Goal: Information Seeking & Learning: Learn about a topic

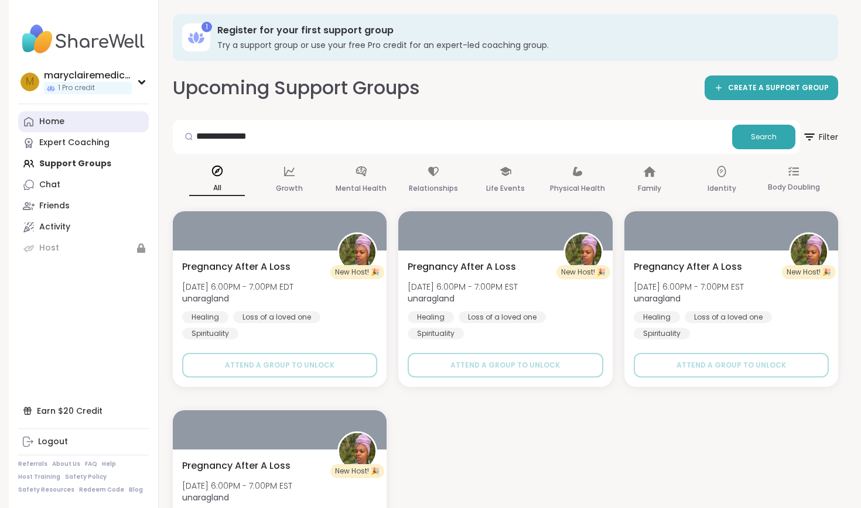
click at [58, 126] on div "Home" at bounding box center [51, 122] width 25 height 12
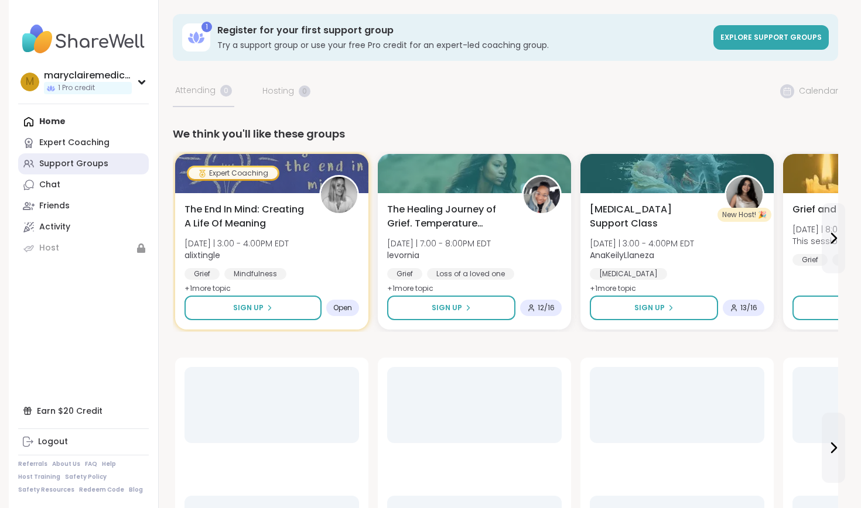
click at [88, 162] on div "Support Groups" at bounding box center [73, 164] width 69 height 12
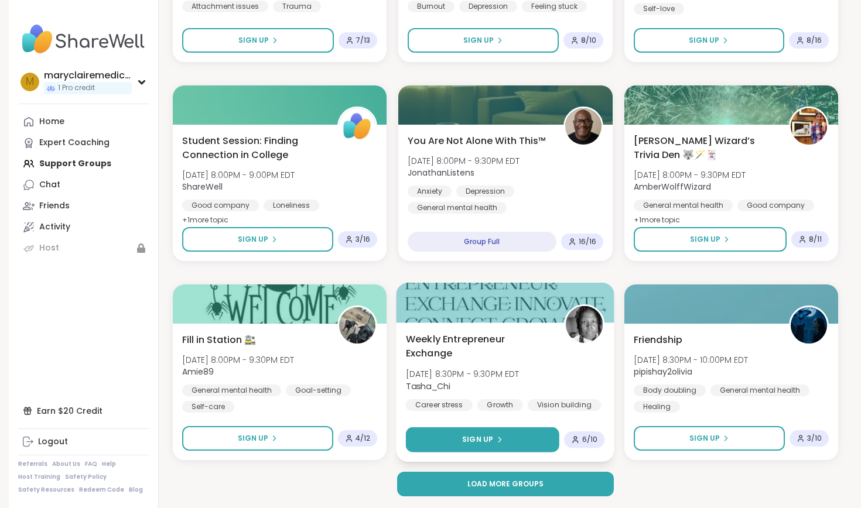
scroll to position [2116, 0]
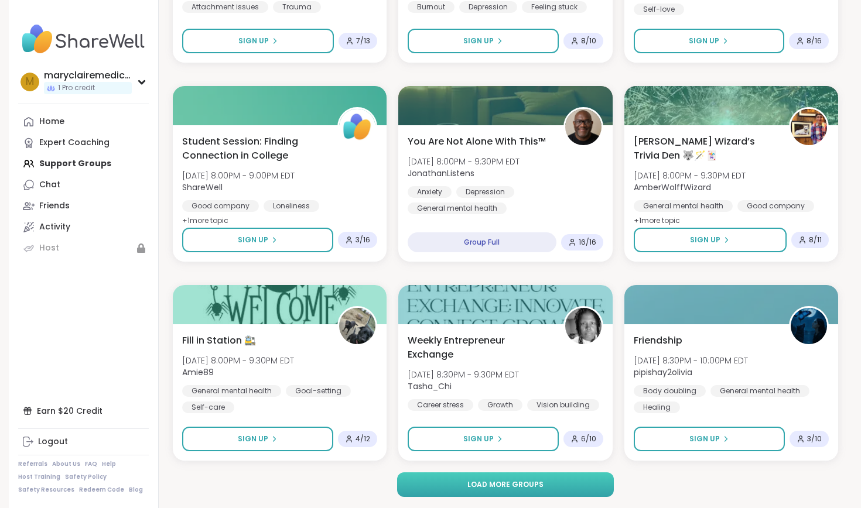
click at [509, 476] on button "Load more groups" at bounding box center [505, 485] width 217 height 25
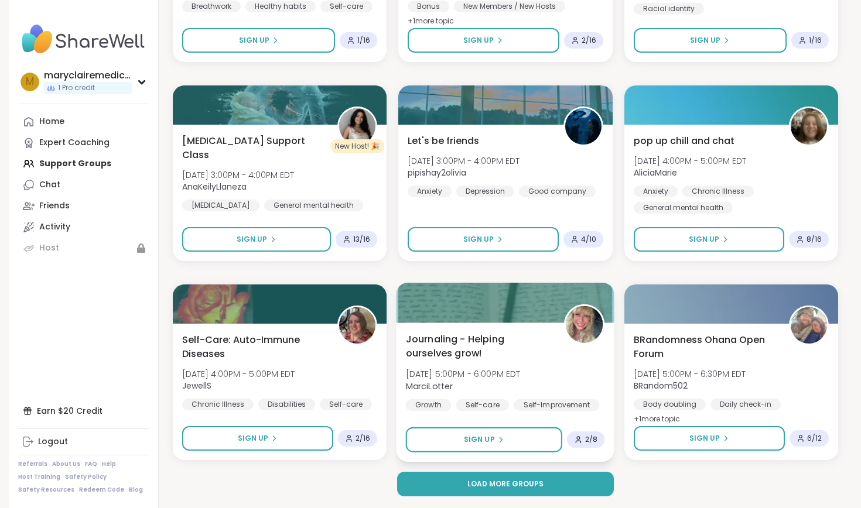
scroll to position [4506, 0]
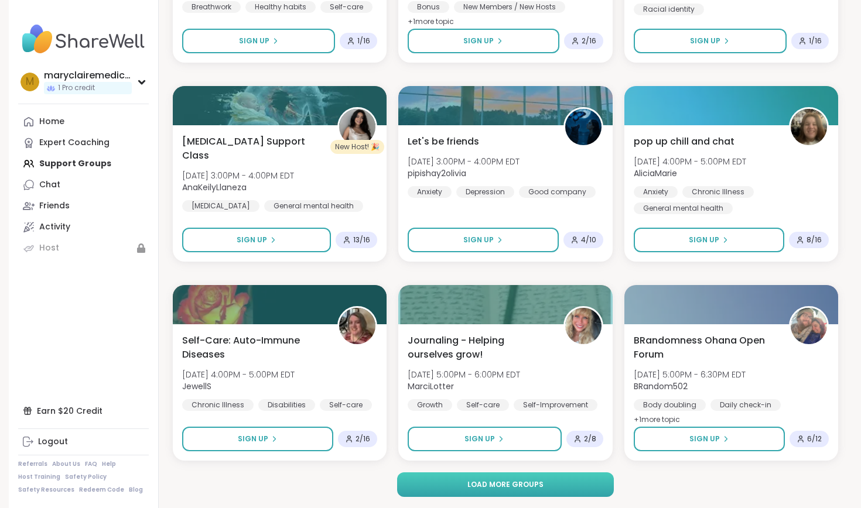
click at [528, 484] on span "Load more groups" at bounding box center [505, 485] width 76 height 11
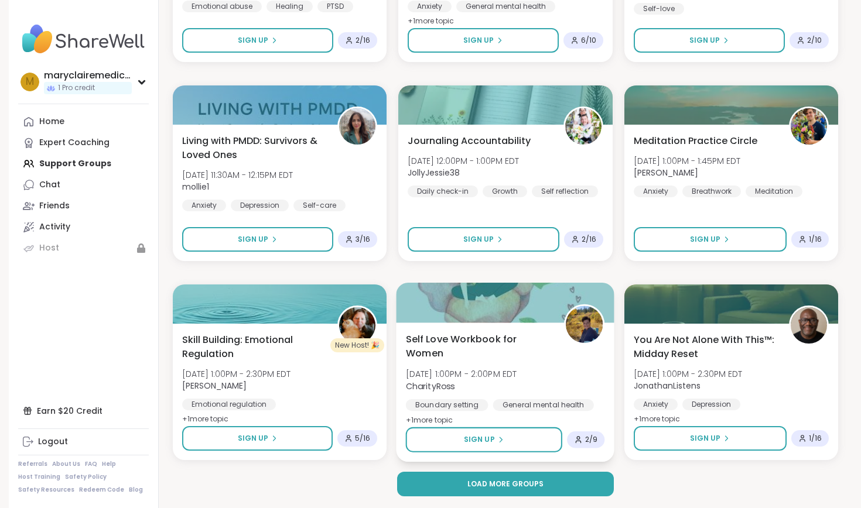
scroll to position [6895, 0]
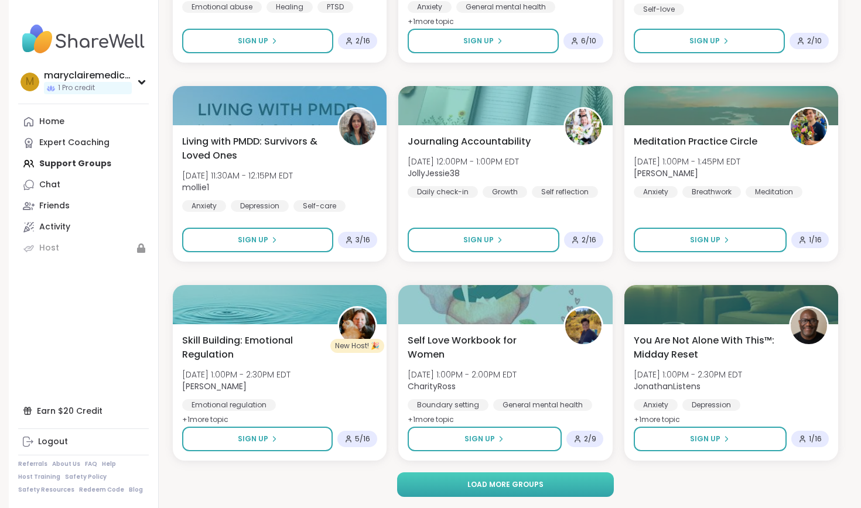
click at [545, 492] on button "Load more groups" at bounding box center [505, 485] width 217 height 25
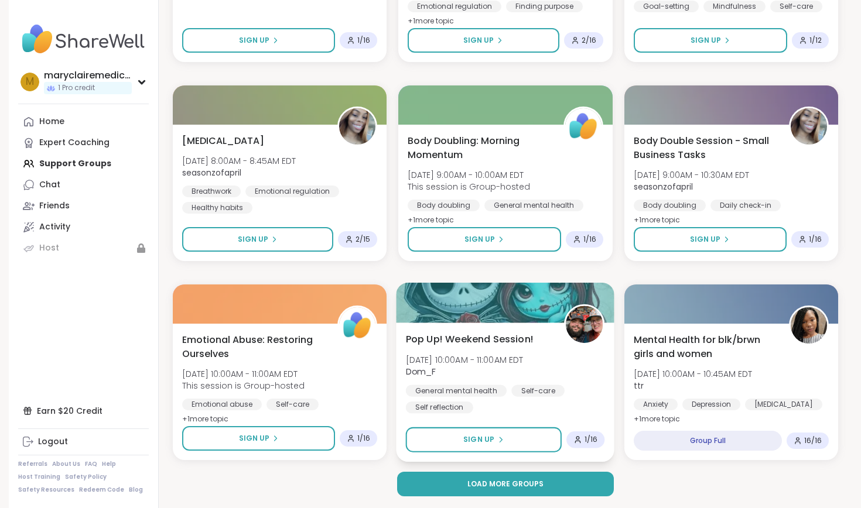
scroll to position [9284, 0]
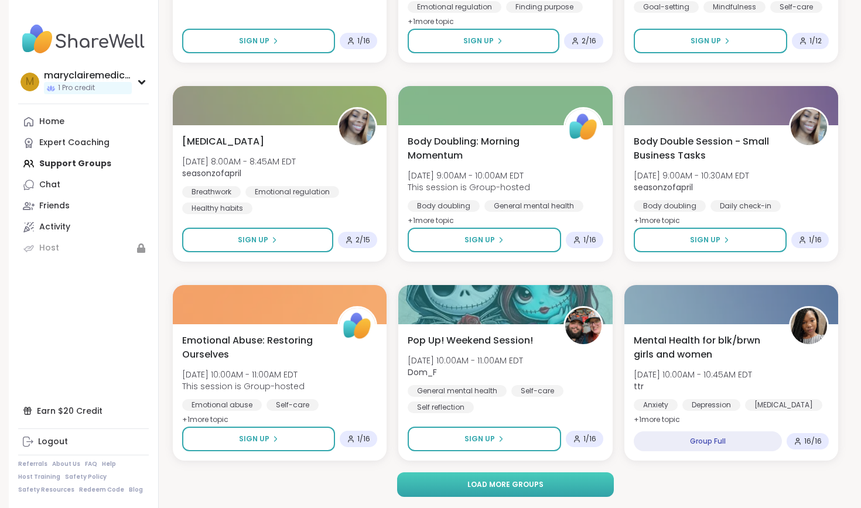
click at [543, 481] on button "Load more groups" at bounding box center [505, 485] width 217 height 25
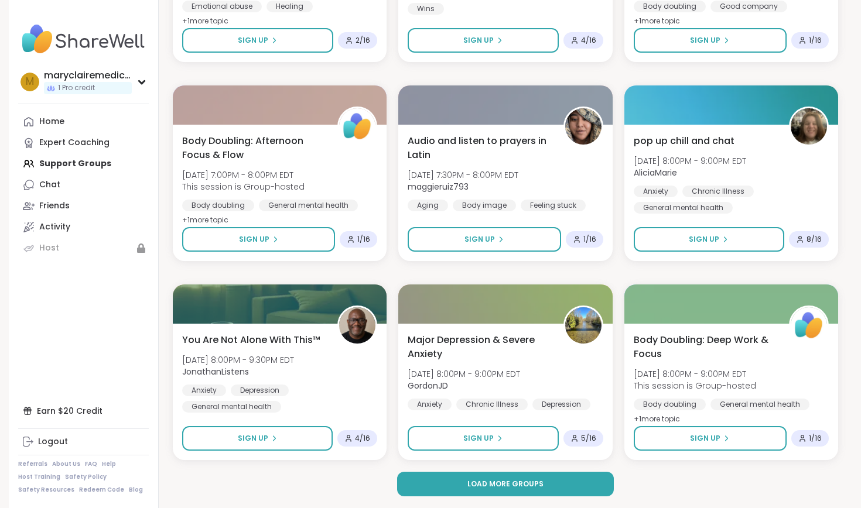
scroll to position [11673, 0]
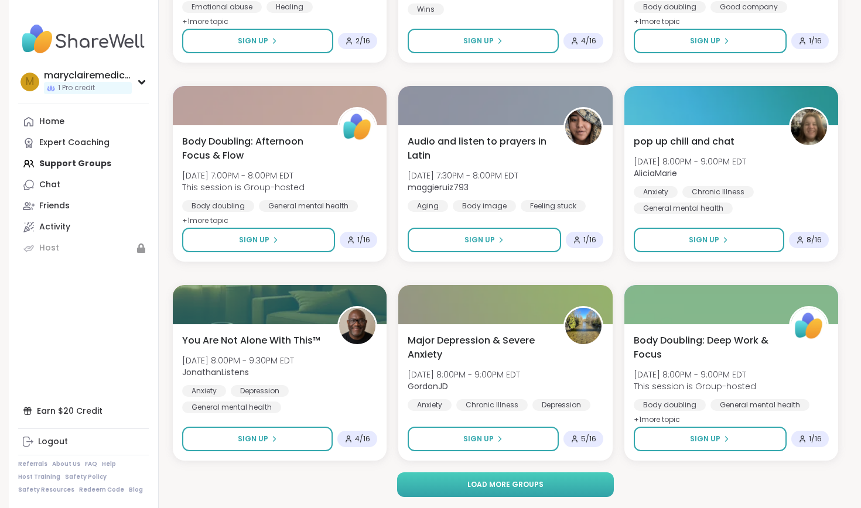
click at [519, 478] on button "Load more groups" at bounding box center [505, 485] width 217 height 25
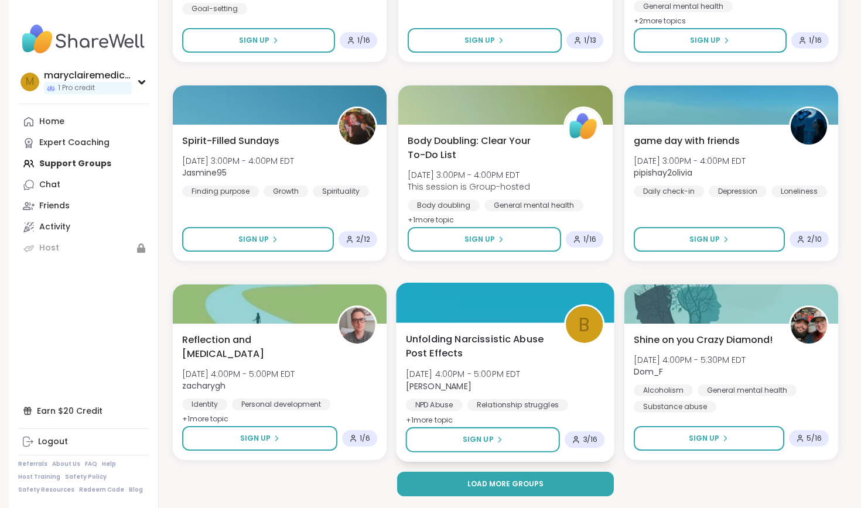
scroll to position [14063, 0]
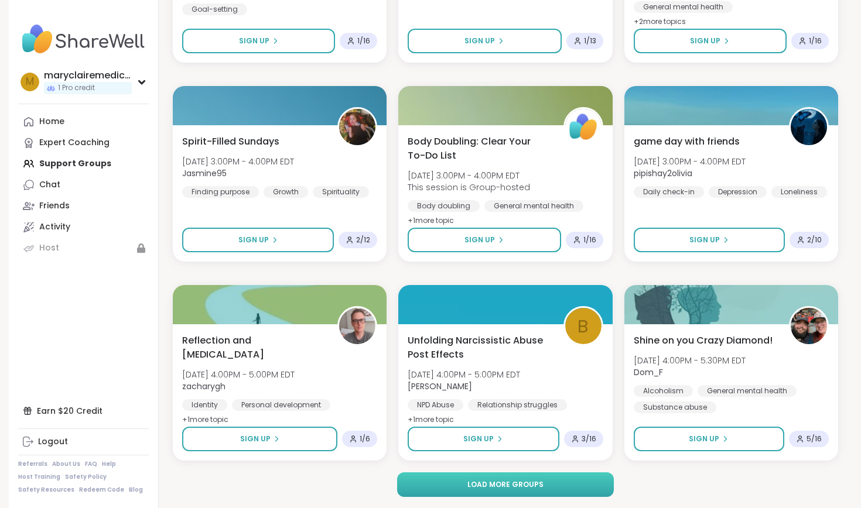
click at [569, 484] on button "Load more groups" at bounding box center [505, 485] width 217 height 25
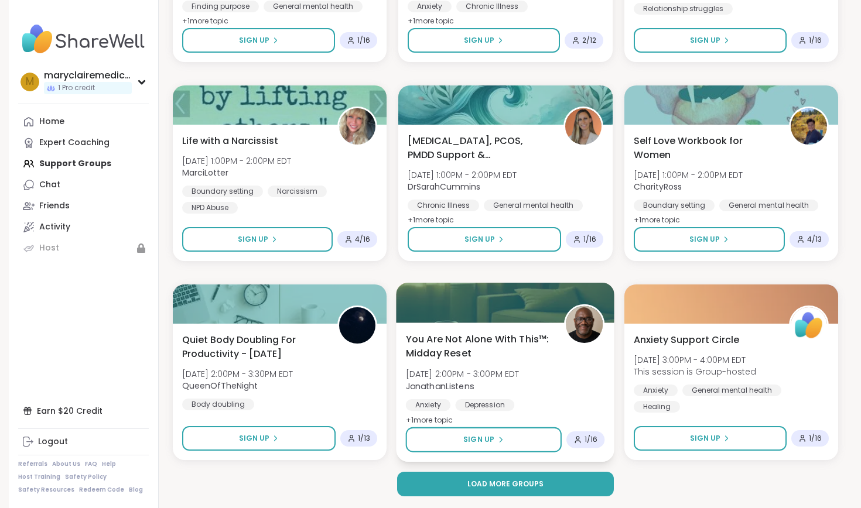
scroll to position [16452, 0]
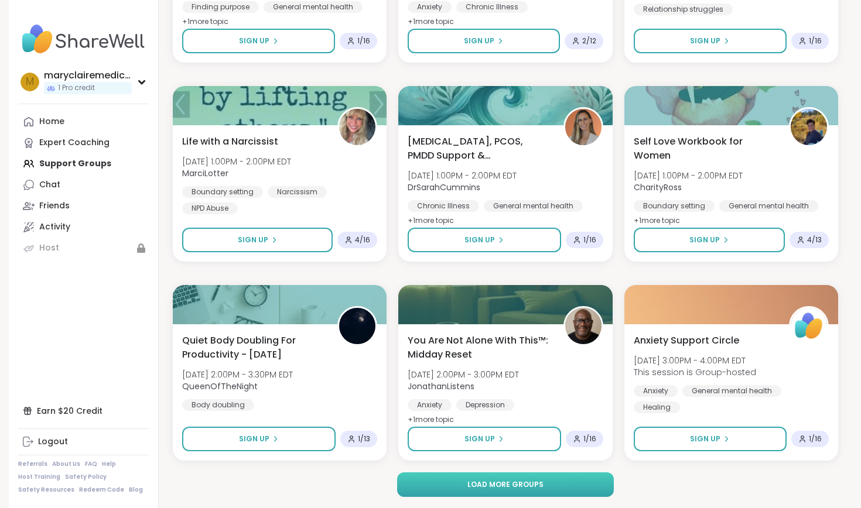
click at [572, 488] on button "Load more groups" at bounding box center [505, 485] width 217 height 25
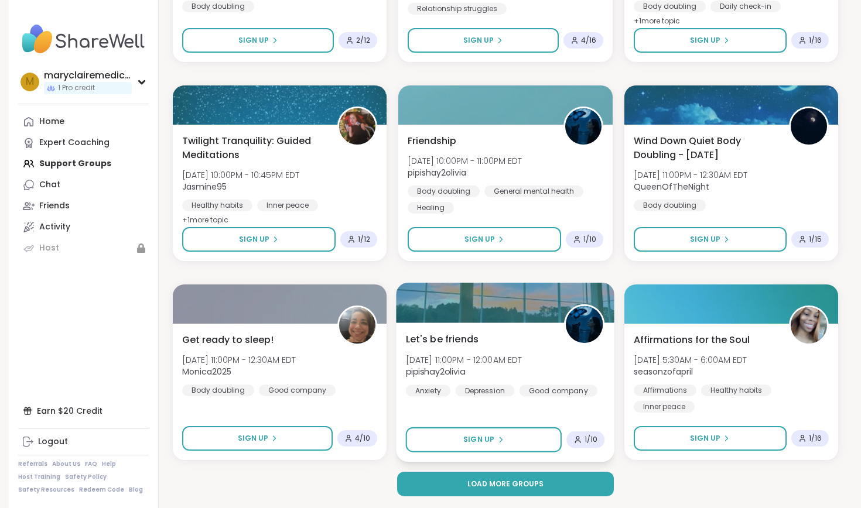
scroll to position [18841, 0]
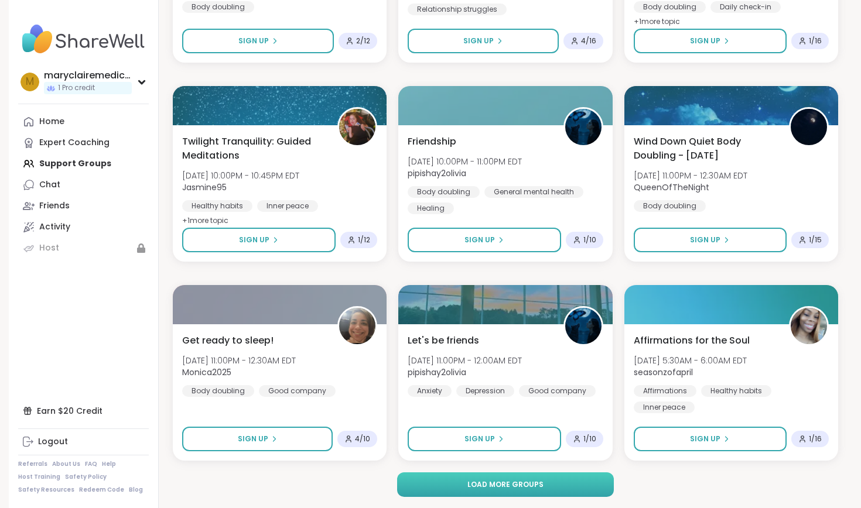
click at [554, 486] on button "Load more groups" at bounding box center [505, 485] width 217 height 25
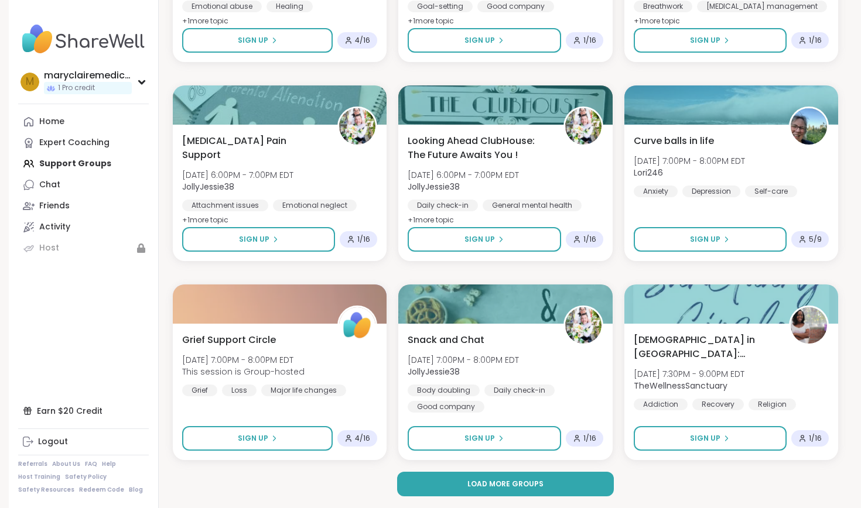
scroll to position [21230, 0]
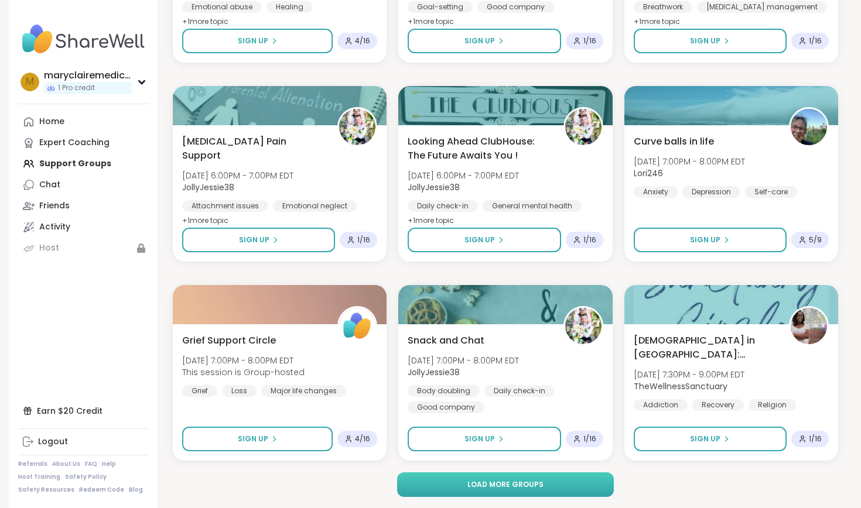
click at [573, 488] on button "Load more groups" at bounding box center [505, 485] width 217 height 25
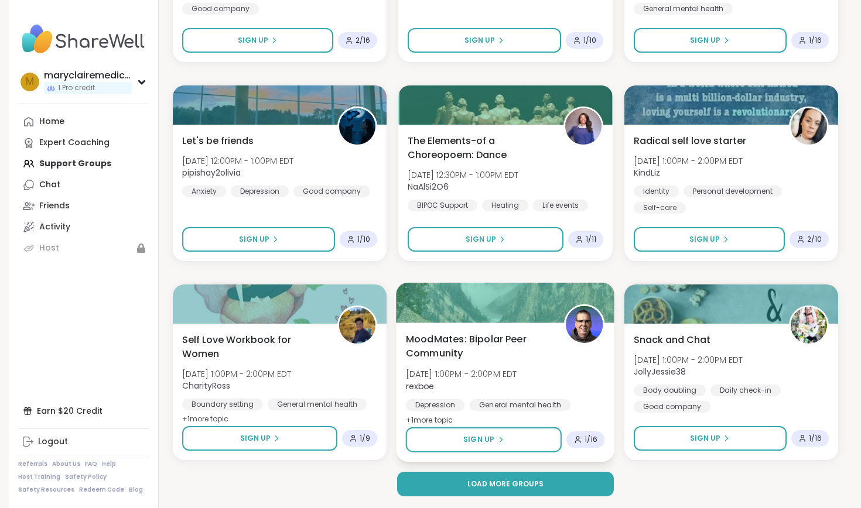
scroll to position [23620, 0]
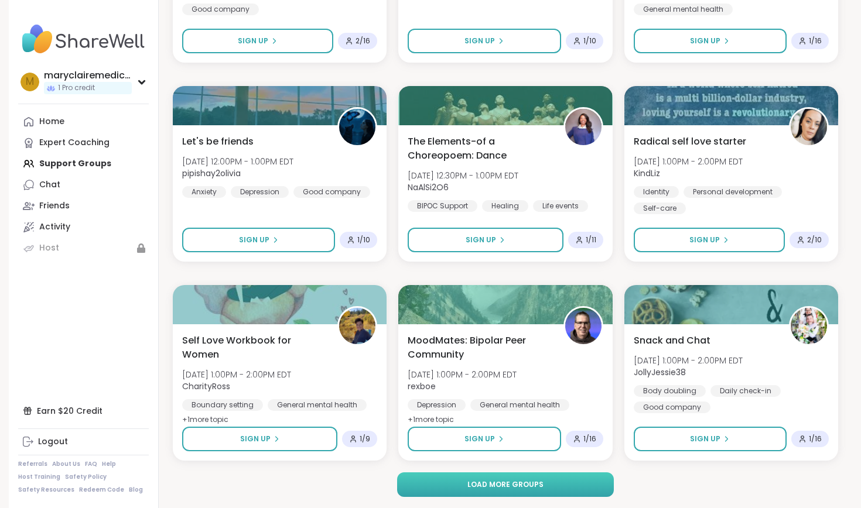
click at [577, 484] on button "Load more groups" at bounding box center [505, 485] width 217 height 25
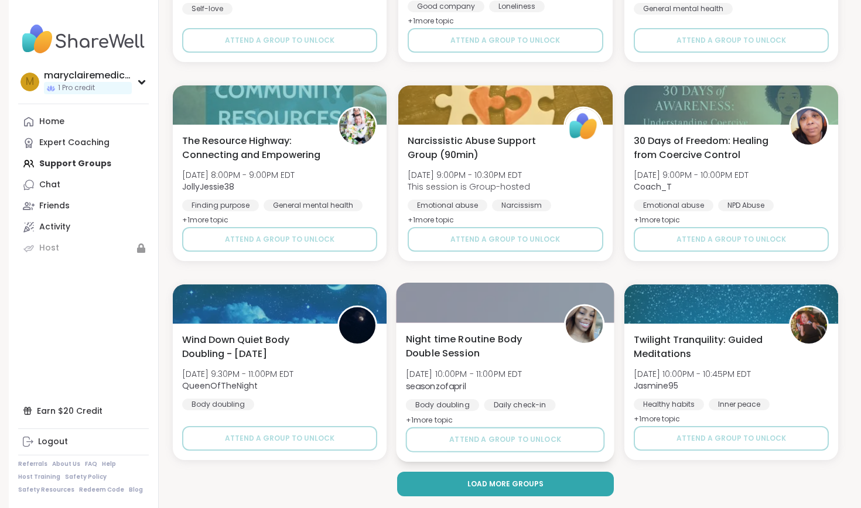
scroll to position [26009, 0]
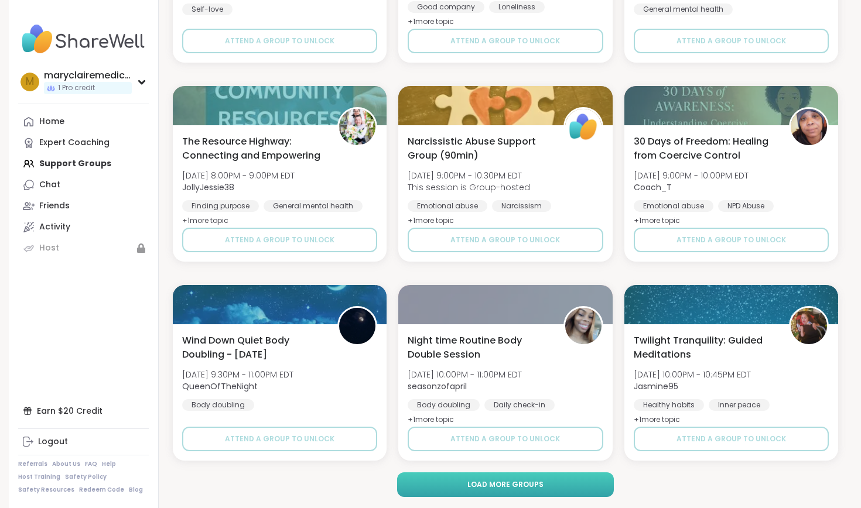
click at [580, 482] on button "Load more groups" at bounding box center [505, 485] width 217 height 25
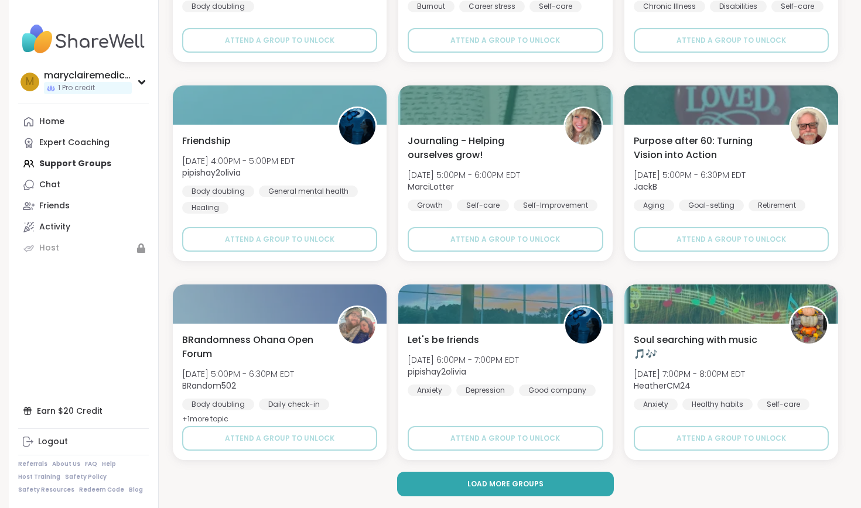
scroll to position [28398, 0]
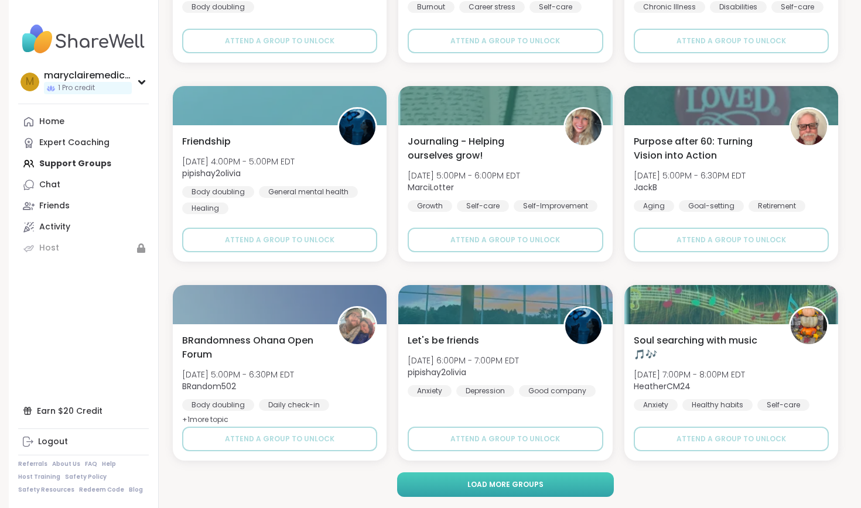
click at [536, 488] on span "Load more groups" at bounding box center [505, 485] width 76 height 11
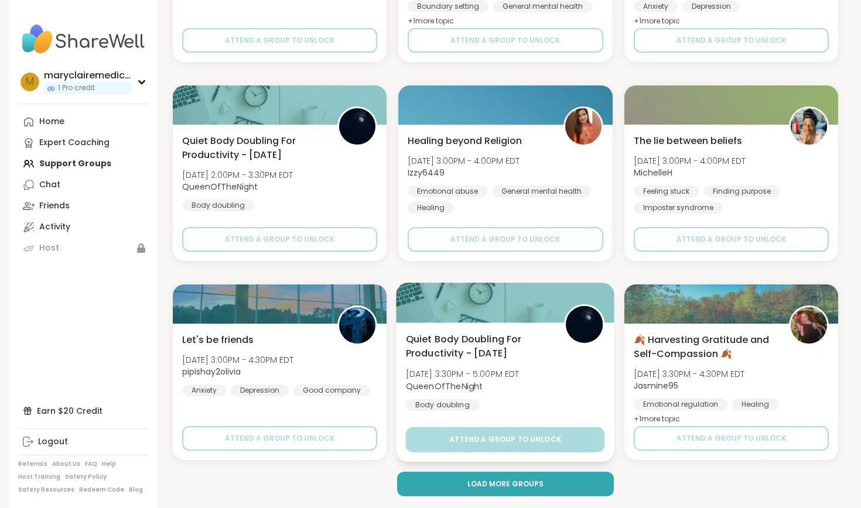
scroll to position [30787, 0]
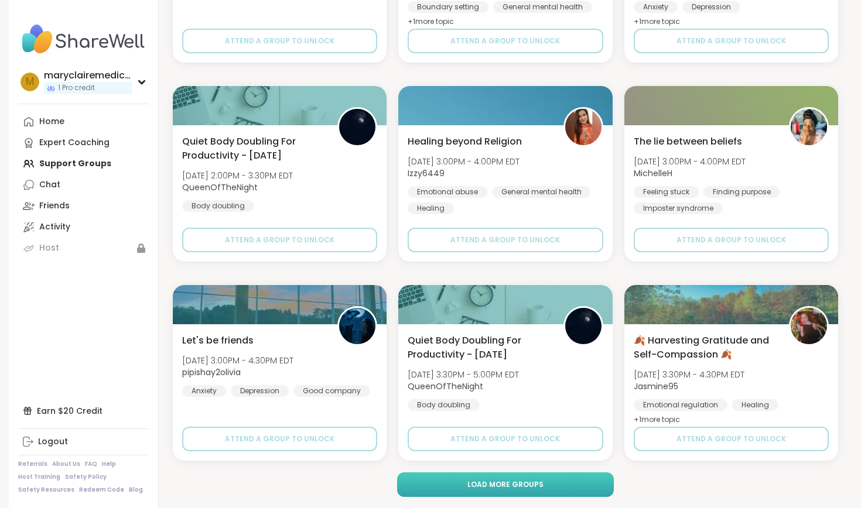
click at [536, 484] on span "Load more groups" at bounding box center [505, 485] width 76 height 11
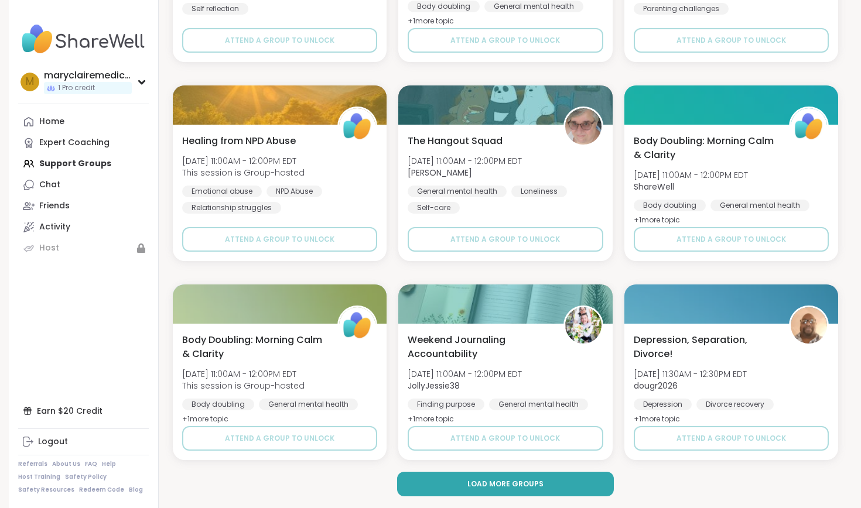
scroll to position [33177, 0]
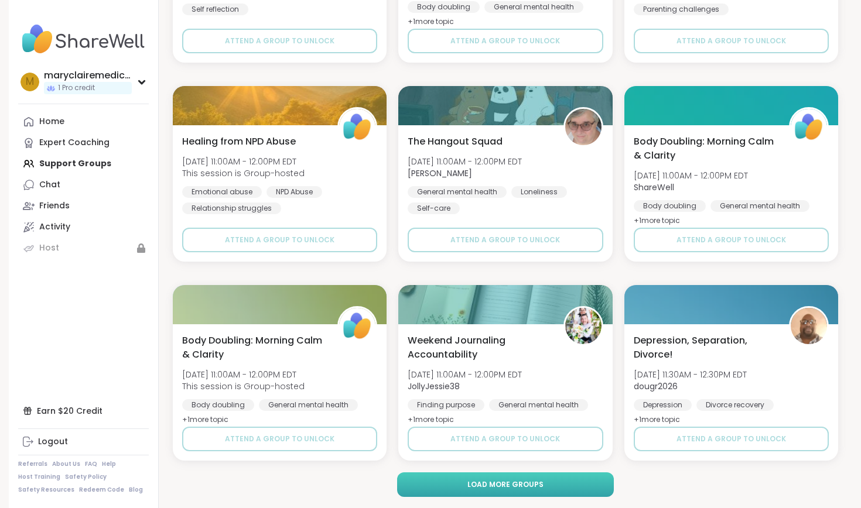
click at [528, 481] on span "Load more groups" at bounding box center [505, 485] width 76 height 11
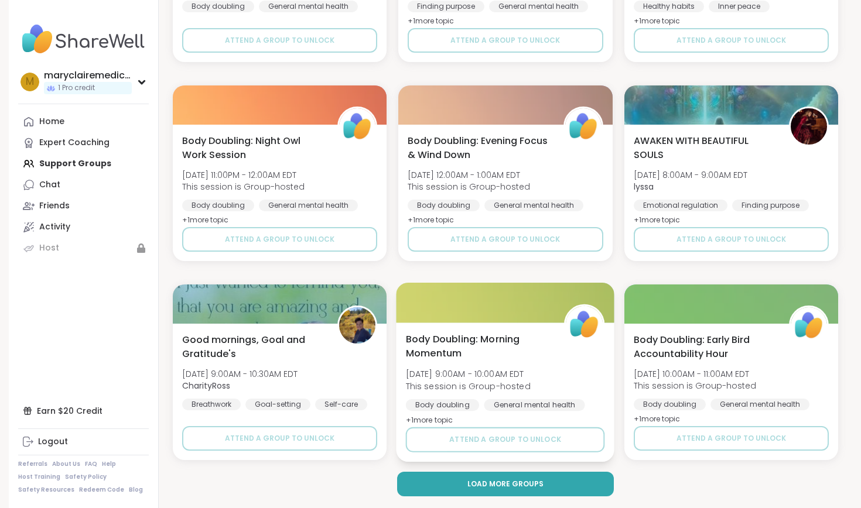
scroll to position [35566, 0]
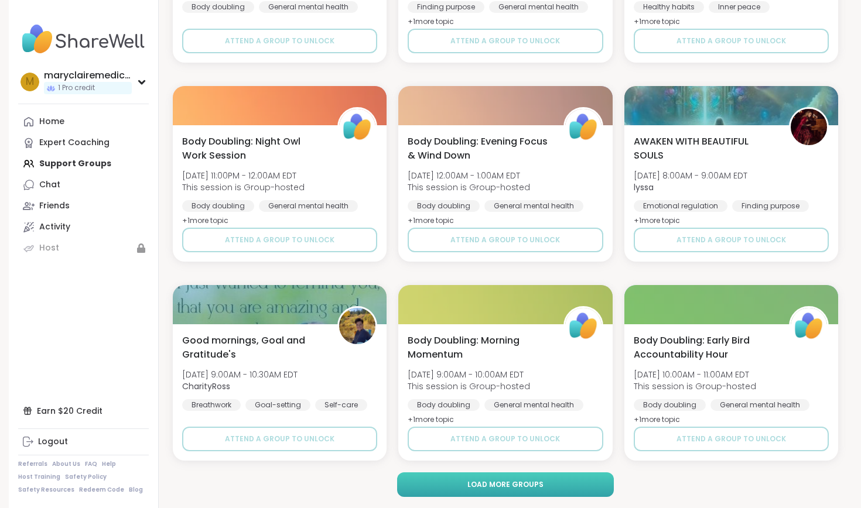
click at [544, 489] on button "Load more groups" at bounding box center [505, 485] width 217 height 25
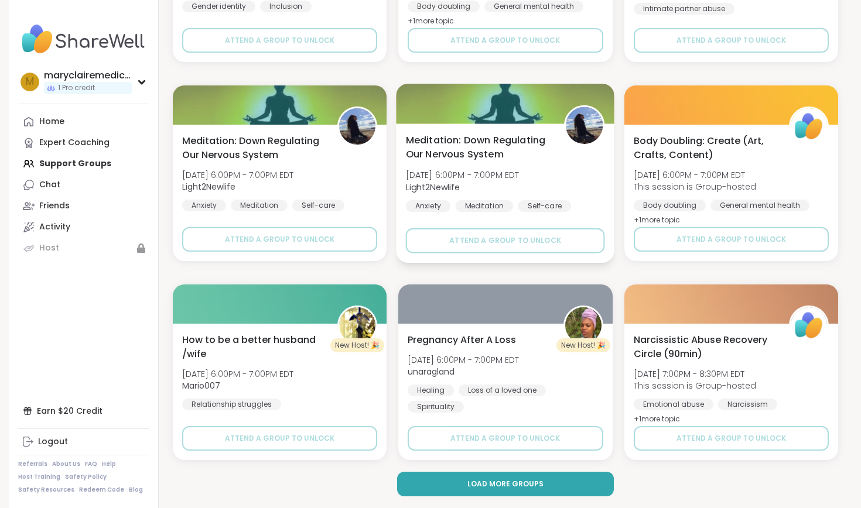
scroll to position [37955, 0]
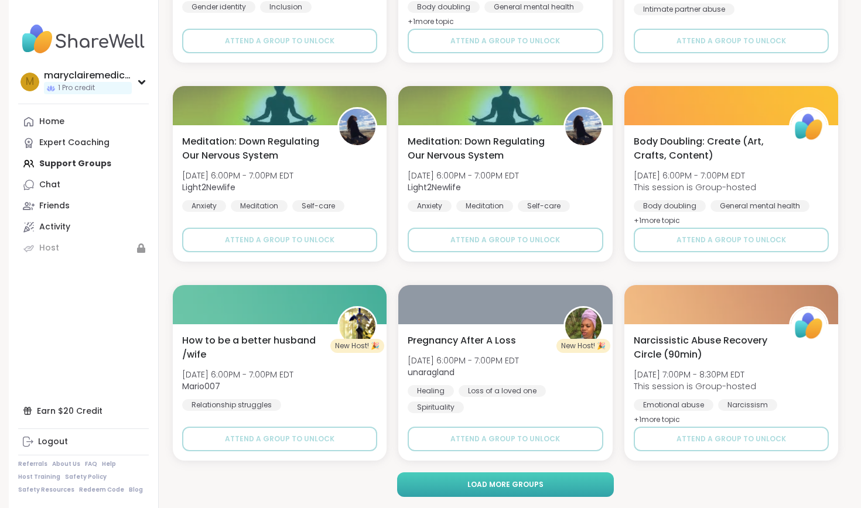
click at [567, 483] on button "Load more groups" at bounding box center [505, 485] width 217 height 25
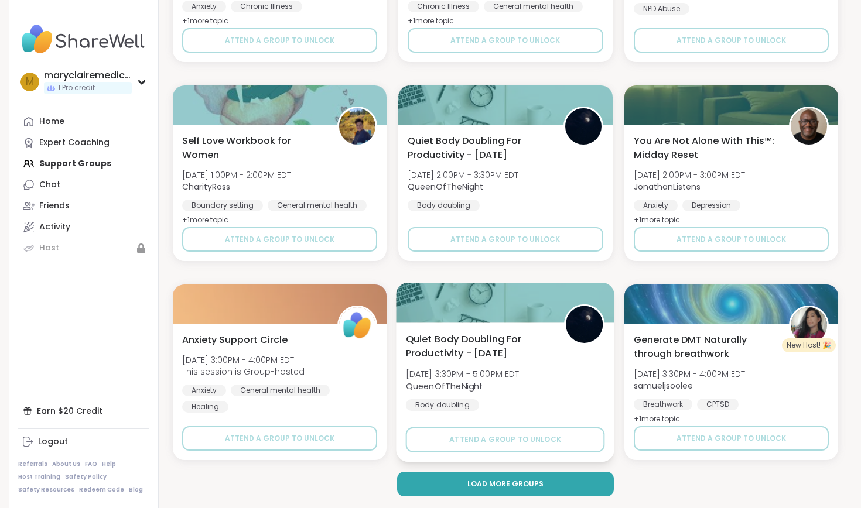
scroll to position [40344, 0]
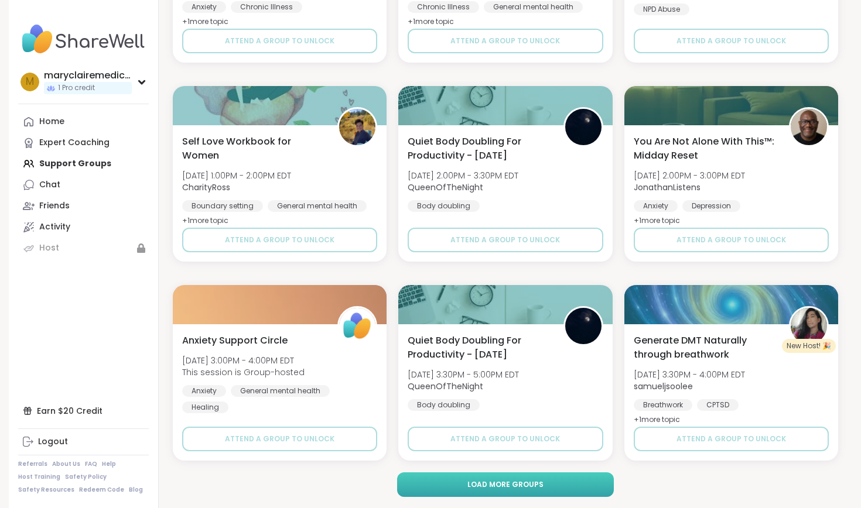
click at [553, 483] on button "Load more groups" at bounding box center [505, 485] width 217 height 25
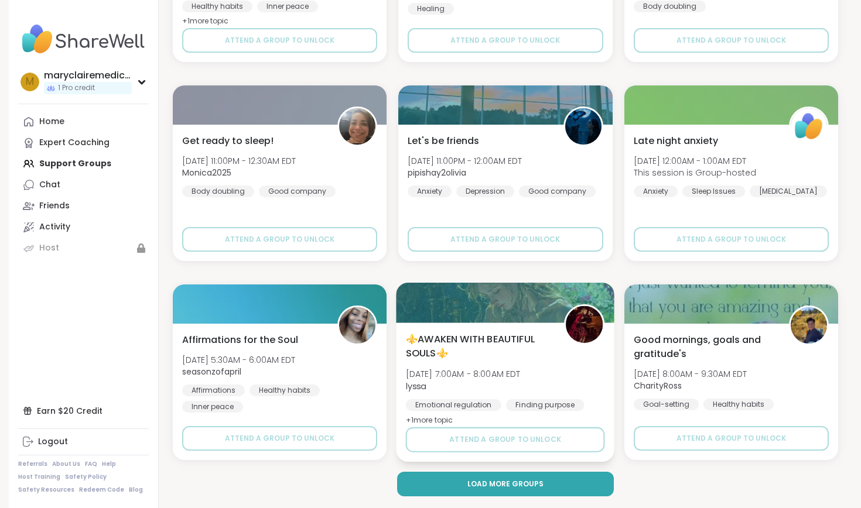
scroll to position [42734, 0]
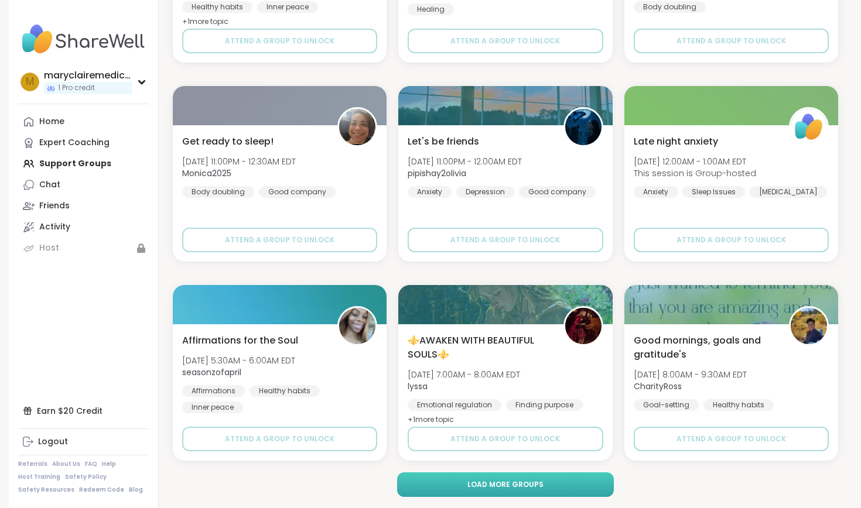
click at [547, 488] on button "Load more groups" at bounding box center [505, 485] width 217 height 25
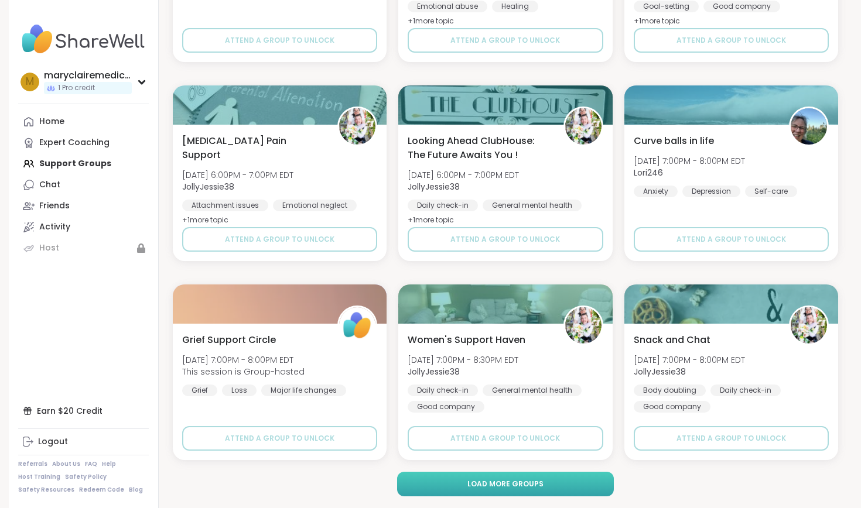
scroll to position [45123, 0]
click at [553, 490] on button "Load more groups" at bounding box center [505, 485] width 217 height 25
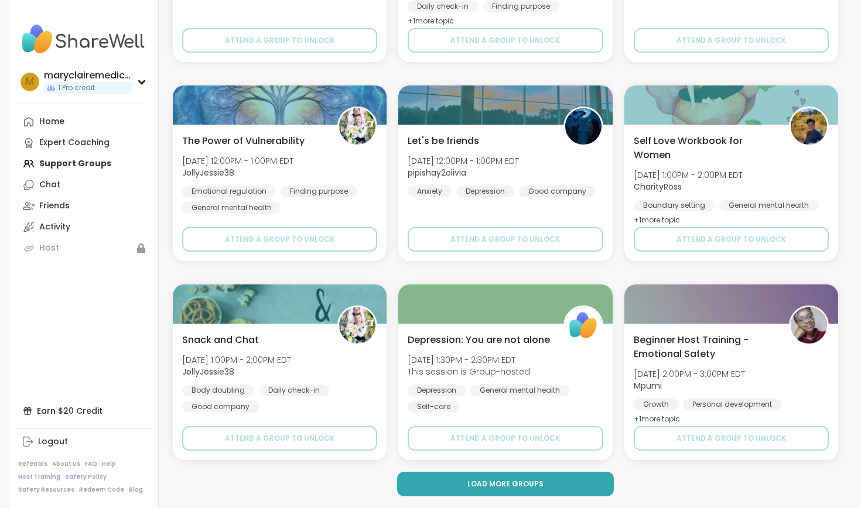
scroll to position [47512, 0]
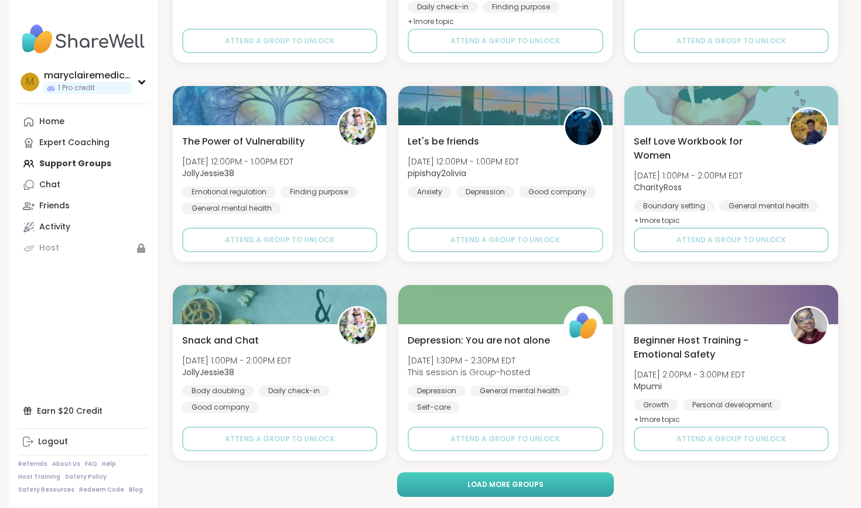
click at [535, 481] on span "Load more groups" at bounding box center [505, 485] width 76 height 11
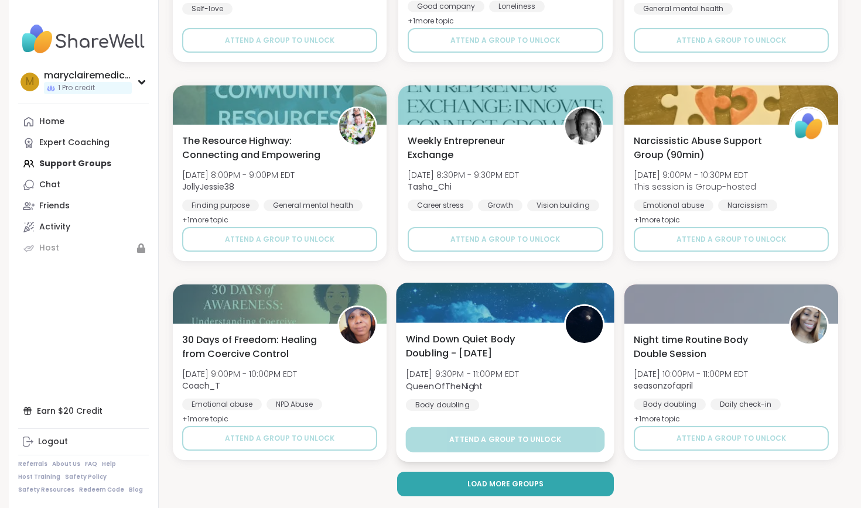
scroll to position [49901, 0]
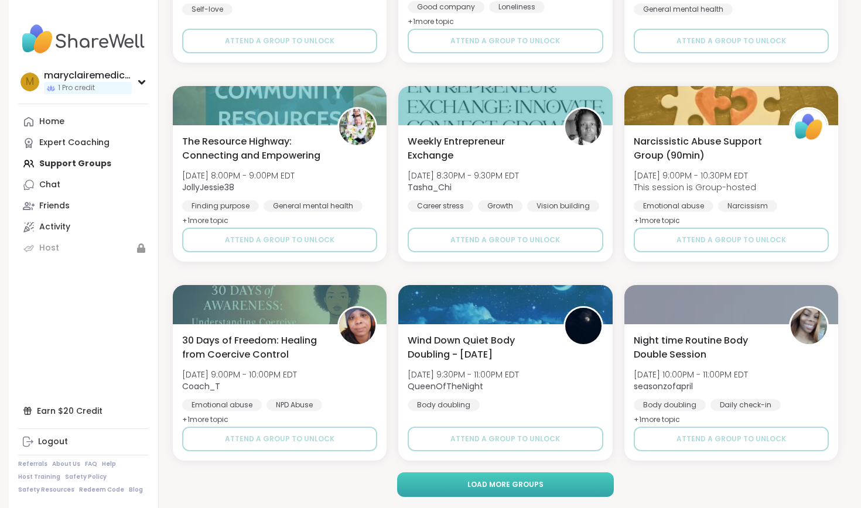
click at [551, 484] on button "Load more groups" at bounding box center [505, 485] width 217 height 25
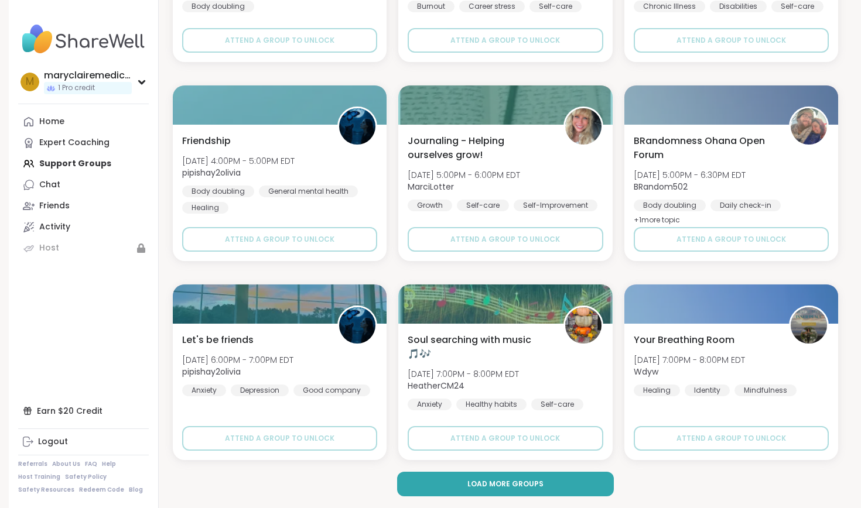
scroll to position [52291, 0]
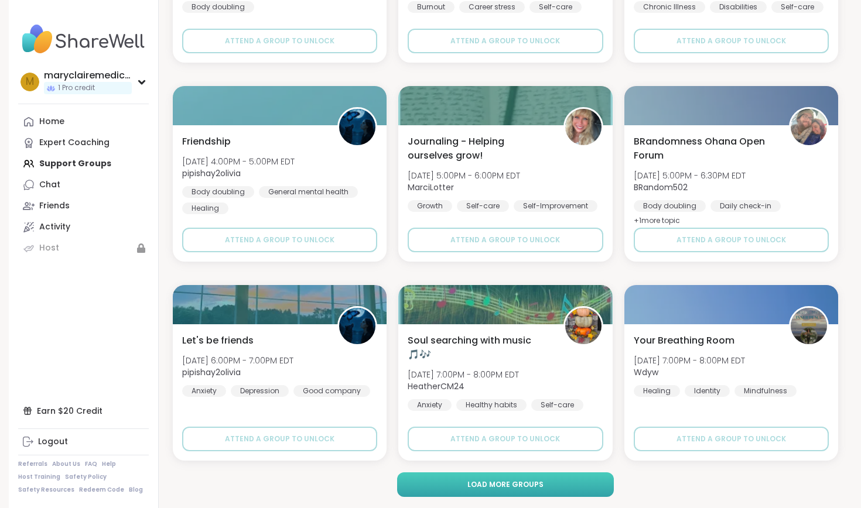
click at [516, 485] on span "Load more groups" at bounding box center [505, 485] width 76 height 11
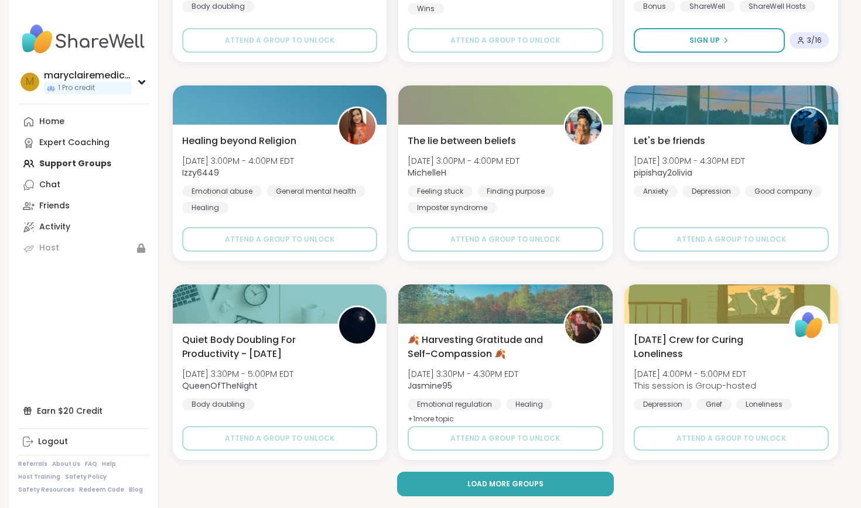
scroll to position [54680, 0]
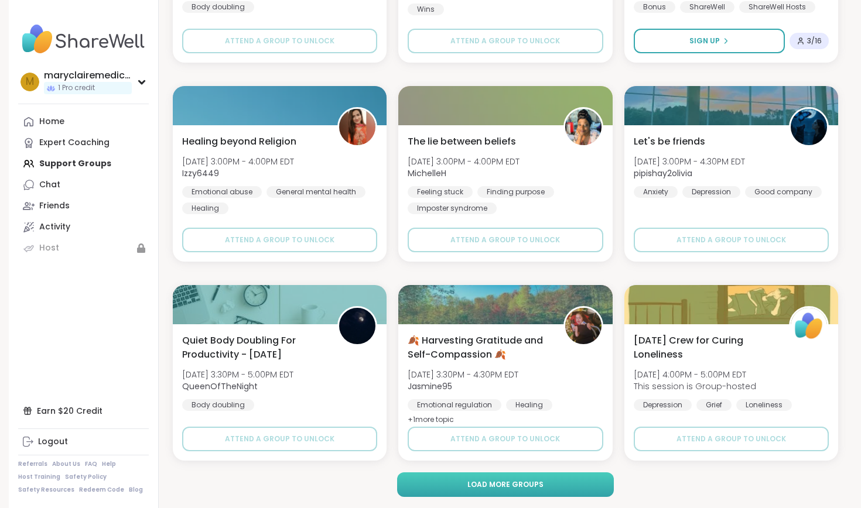
click at [565, 484] on button "Load more groups" at bounding box center [505, 485] width 217 height 25
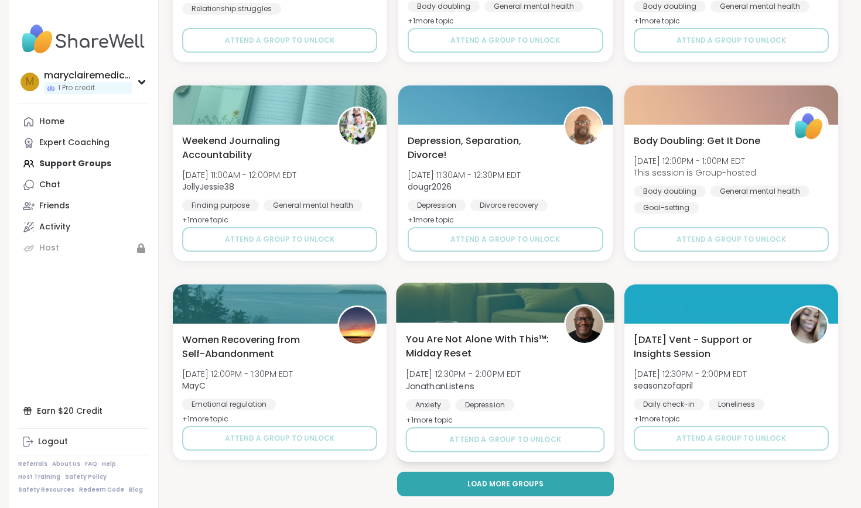
scroll to position [57069, 0]
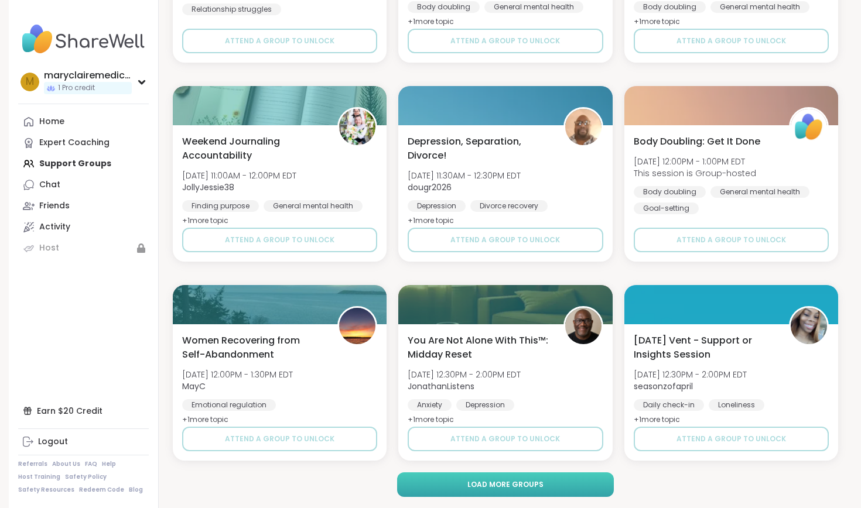
click at [519, 485] on span "Load more groups" at bounding box center [505, 485] width 76 height 11
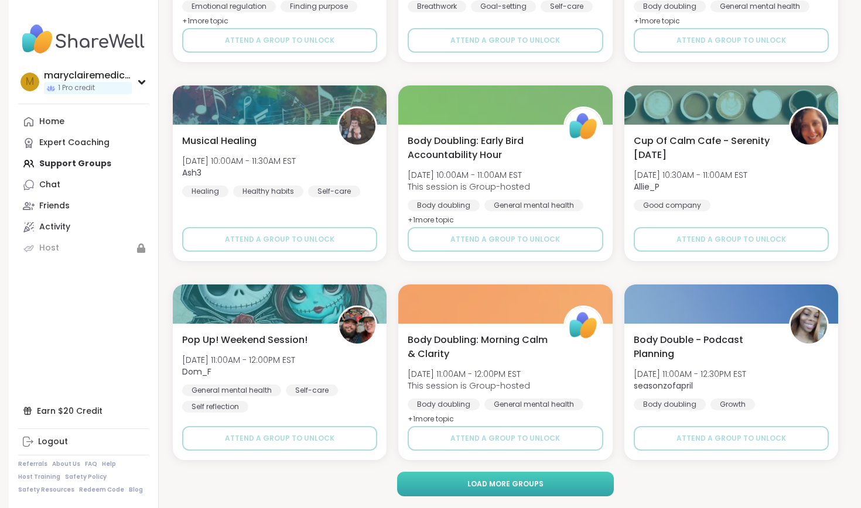
scroll to position [59458, 0]
click at [555, 485] on button "Load more groups" at bounding box center [505, 485] width 217 height 25
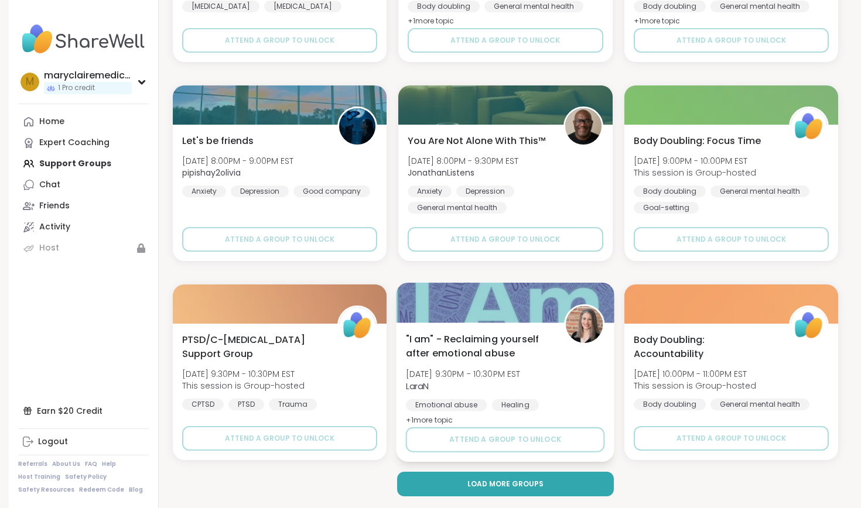
scroll to position [61848, 0]
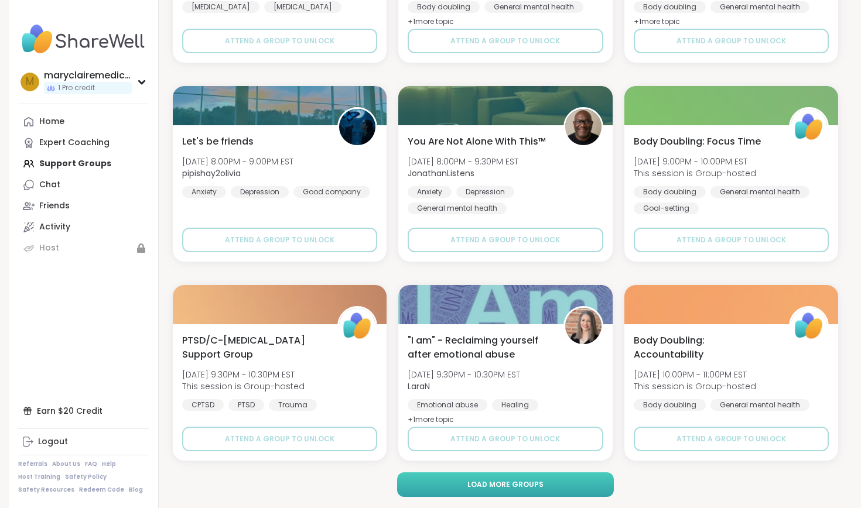
click at [552, 484] on button "Load more groups" at bounding box center [505, 485] width 217 height 25
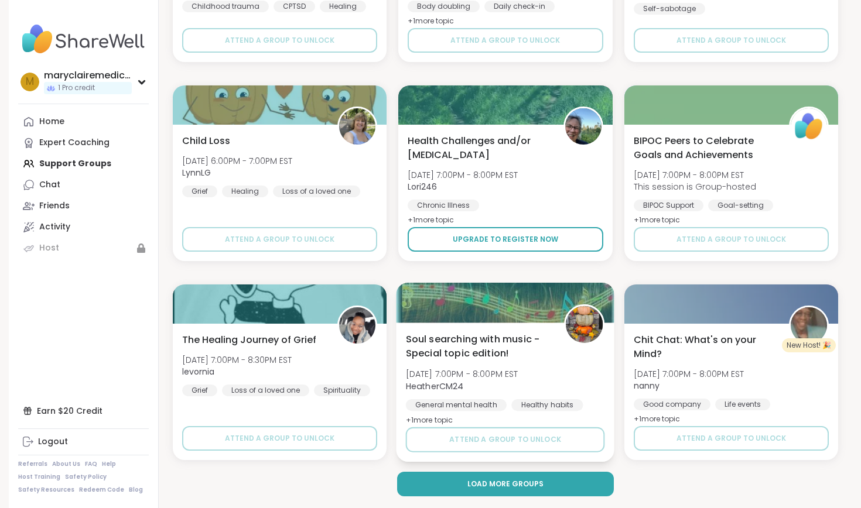
scroll to position [64237, 0]
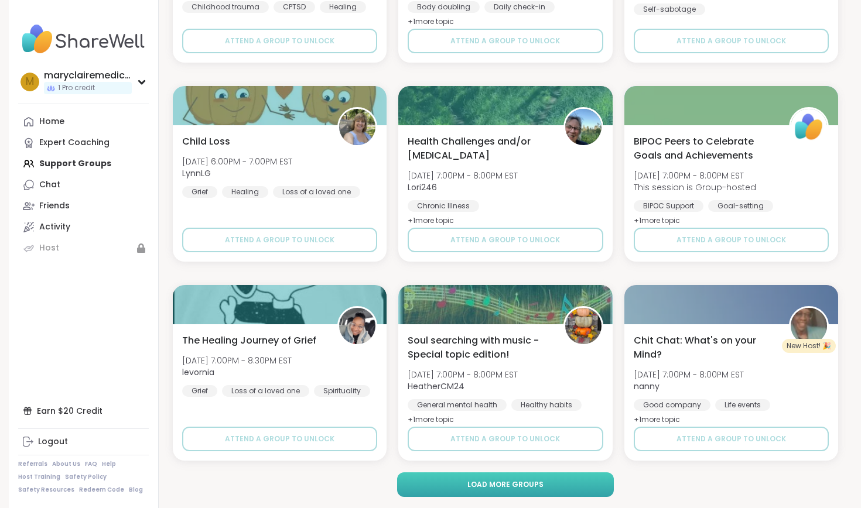
click at [547, 478] on button "Load more groups" at bounding box center [505, 485] width 217 height 25
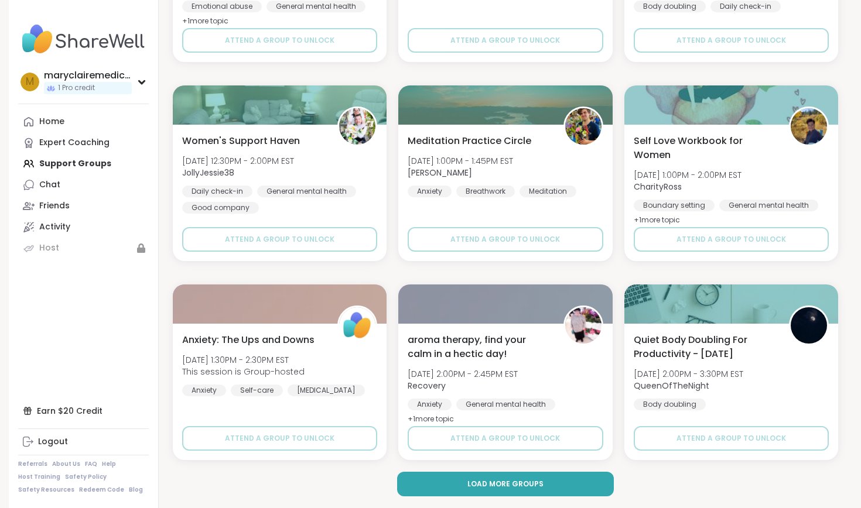
scroll to position [66626, 0]
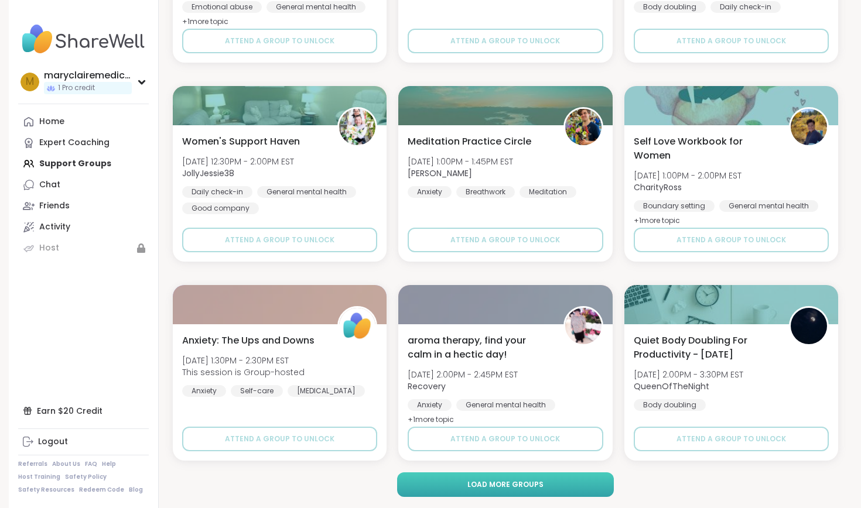
click at [531, 486] on span "Load more groups" at bounding box center [505, 485] width 76 height 11
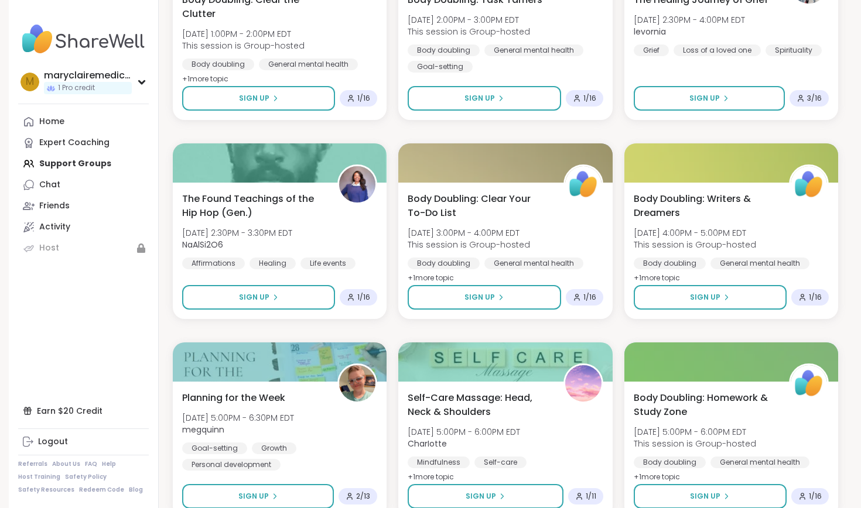
scroll to position [0, 0]
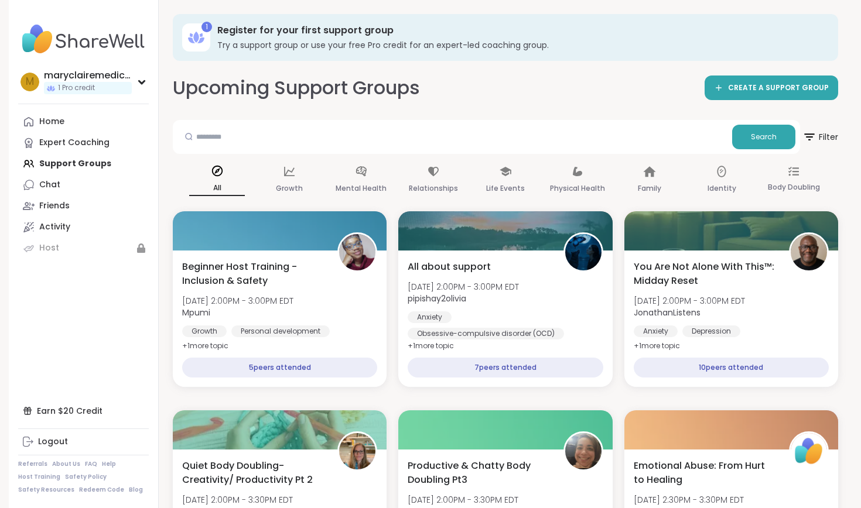
click at [295, 122] on div "Search" at bounding box center [486, 137] width 627 height 34
click at [305, 140] on input "text" at bounding box center [452, 136] width 550 height 23
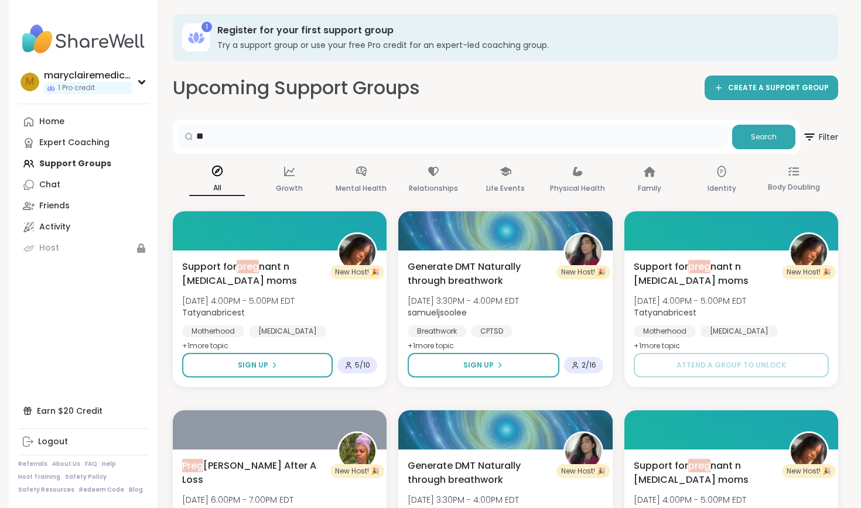
type input "*"
type input "**********"
